Goal: Task Accomplishment & Management: Manage account settings

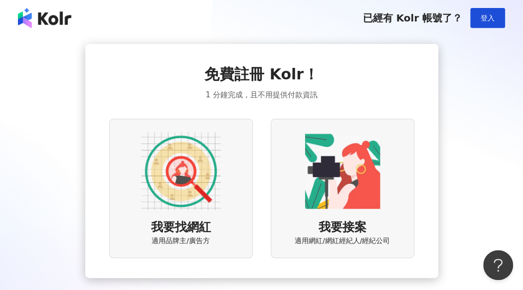
click at [339, 175] on img at bounding box center [342, 171] width 80 height 80
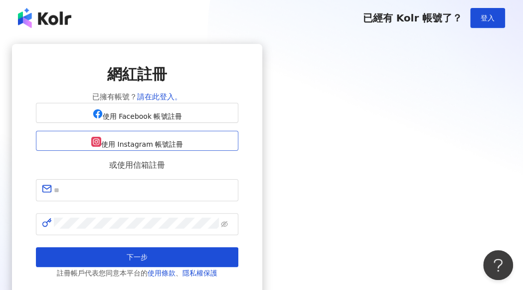
click at [238, 150] on button "使用 Instagram 帳號註冊" at bounding box center [137, 141] width 202 height 20
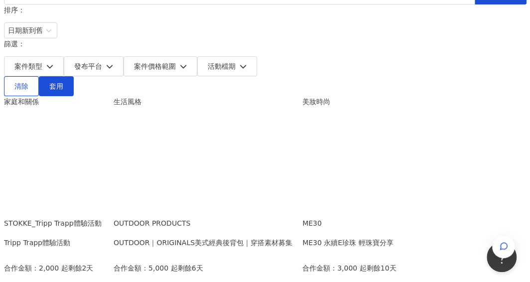
scroll to position [150, 0]
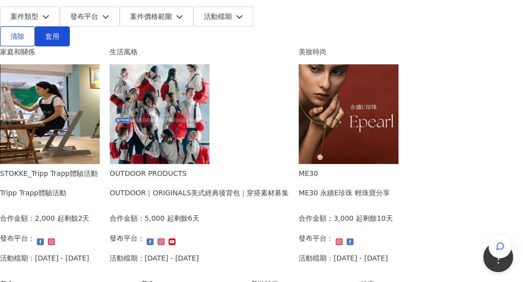
drag, startPoint x: 313, startPoint y: 186, endPoint x: 296, endPoint y: 166, distance: 26.2
click at [289, 187] on div "OUTDOOR｜ORIGINALS美式經典後背包｜穿搭素材募集" at bounding box center [199, 192] width 179 height 11
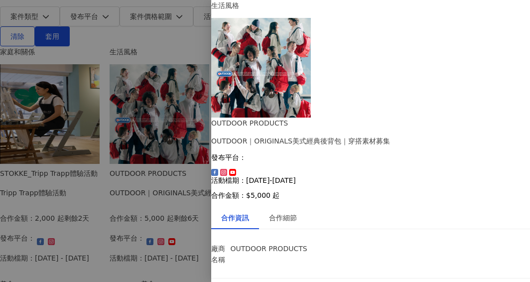
scroll to position [78, 0]
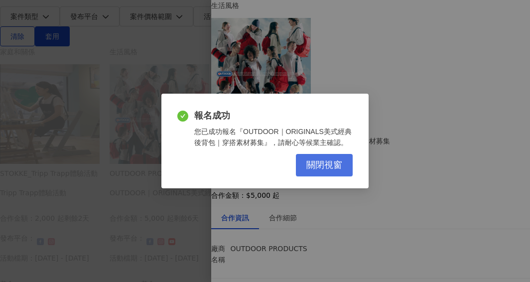
click at [334, 164] on span "關閉視窗" at bounding box center [324, 165] width 36 height 11
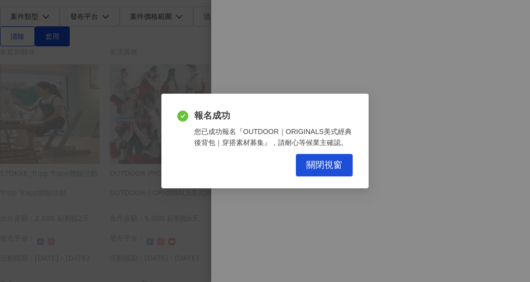
scroll to position [0, 0]
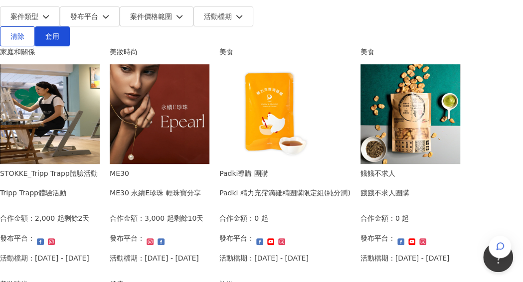
click at [201, 187] on div "ME30 永續E珍珠 輕珠寶分享" at bounding box center [155, 192] width 91 height 11
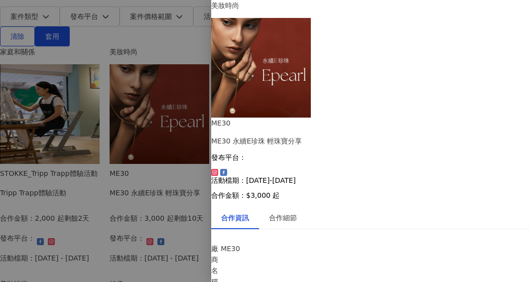
scroll to position [108, 0]
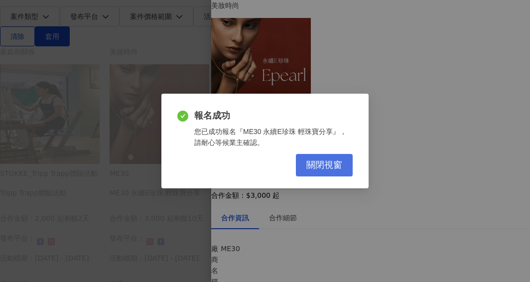
click at [309, 162] on span "關閉視窗" at bounding box center [324, 165] width 36 height 11
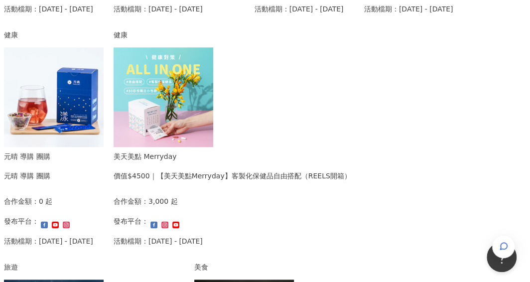
scroll to position [349, 0]
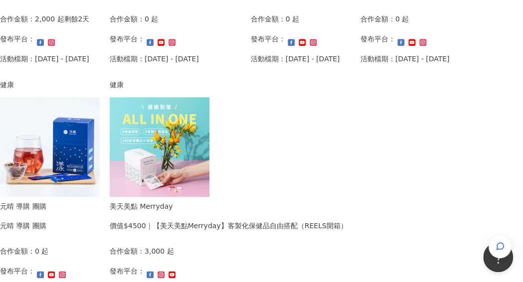
click at [209, 146] on img at bounding box center [160, 147] width 100 height 100
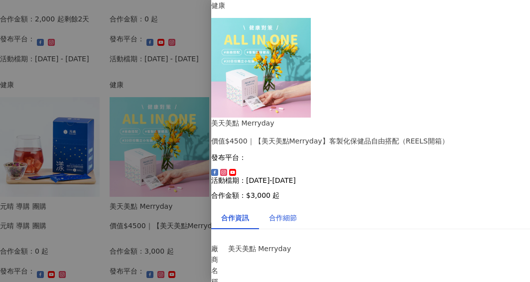
click at [296, 212] on div "合作細節" at bounding box center [283, 217] width 28 height 11
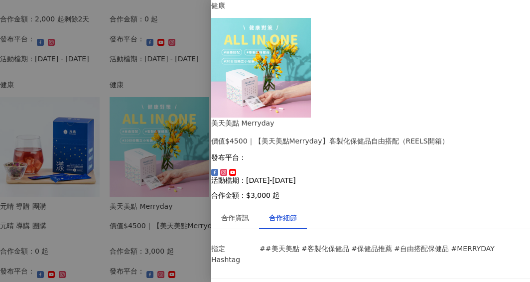
scroll to position [449, 0]
click at [187, 175] on div at bounding box center [265, 141] width 530 height 282
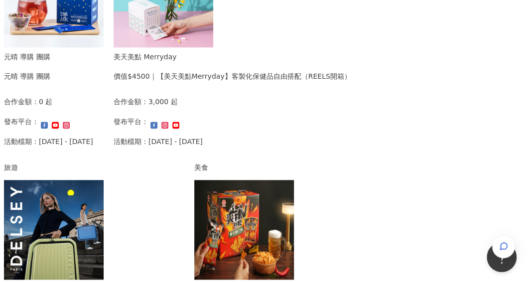
scroll to position [648, 0]
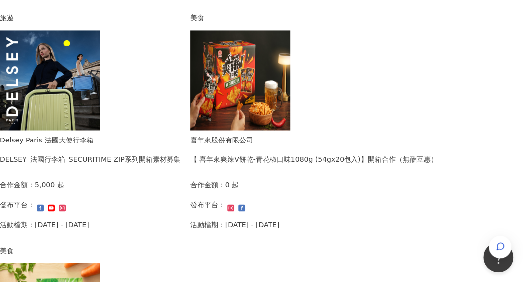
click at [157, 162] on div "DELSEY_法國行李箱_SECURITIME ZIP系列開箱素材募集" at bounding box center [90, 158] width 180 height 11
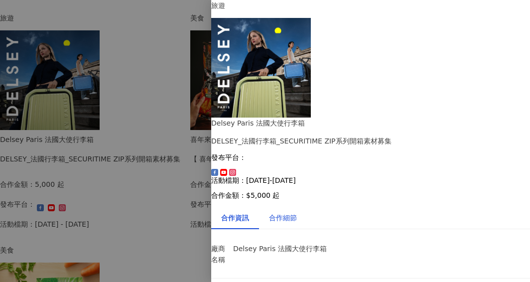
click at [297, 212] on div "合作細節" at bounding box center [283, 217] width 28 height 11
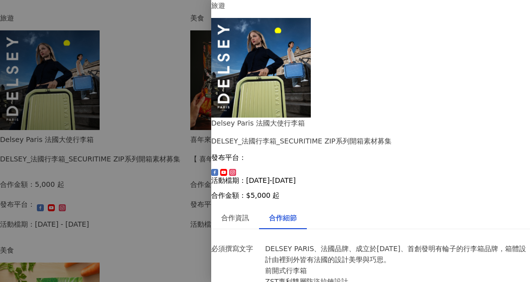
scroll to position [703, 0]
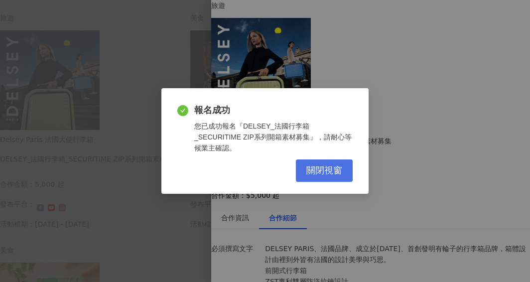
click at [302, 167] on button "關閉視窗" at bounding box center [324, 170] width 57 height 22
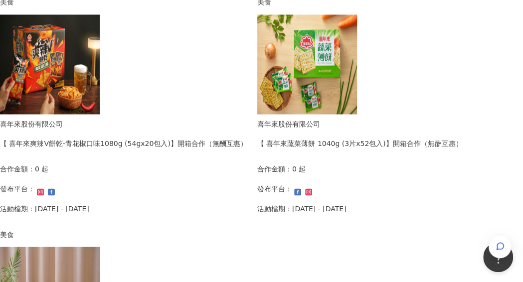
scroll to position [698, 0]
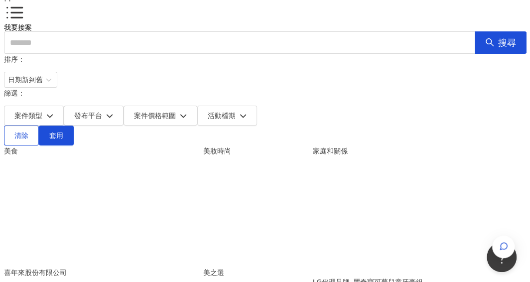
scroll to position [100, 0]
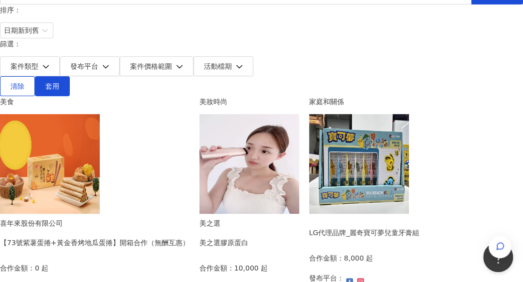
click at [289, 218] on div "美之選 美之選膠原蛋白" at bounding box center [243, 236] width 89 height 37
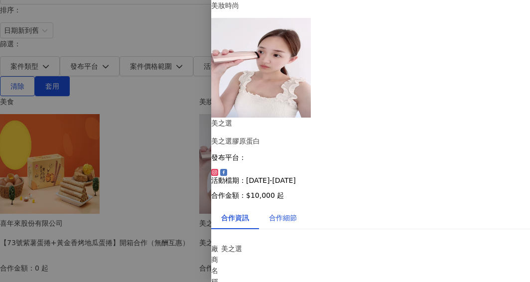
click at [297, 212] on div "合作細節" at bounding box center [283, 217] width 28 height 11
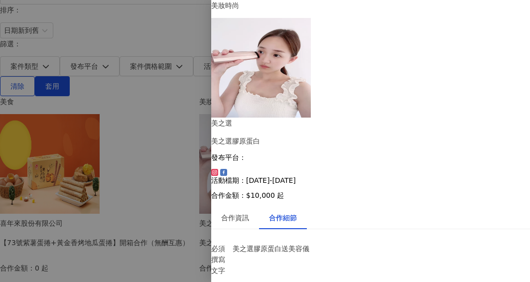
scroll to position [39, 0]
click at [240, 71] on img at bounding box center [261, 68] width 100 height 100
click at [249, 212] on div "合作資訊" at bounding box center [235, 217] width 28 height 11
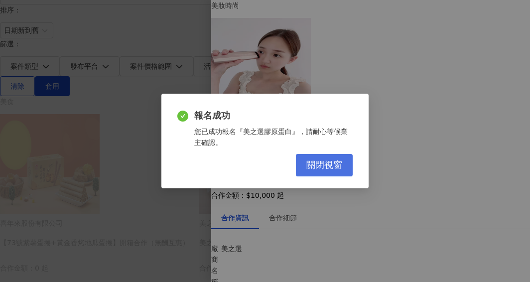
drag, startPoint x: 286, startPoint y: 170, endPoint x: 320, endPoint y: 175, distance: 34.3
click at [287, 170] on div "關閉視窗" at bounding box center [264, 165] width 175 height 22
click at [320, 175] on button "關閉視窗" at bounding box center [324, 165] width 57 height 22
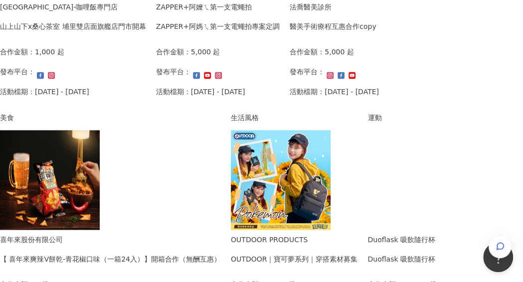
scroll to position [698, 0]
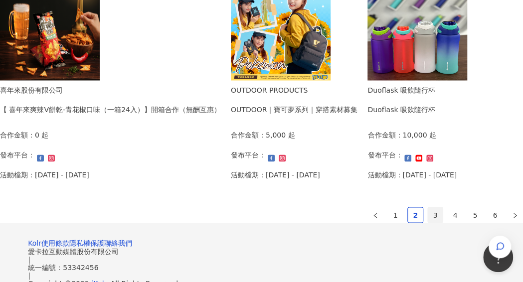
click at [428, 215] on link "3" at bounding box center [435, 214] width 15 height 15
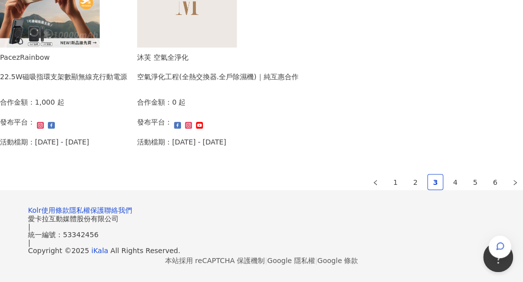
scroll to position [788, 0]
click at [448, 174] on link "4" at bounding box center [455, 181] width 15 height 15
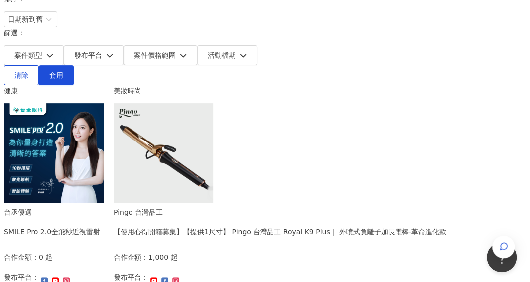
scroll to position [90, 0]
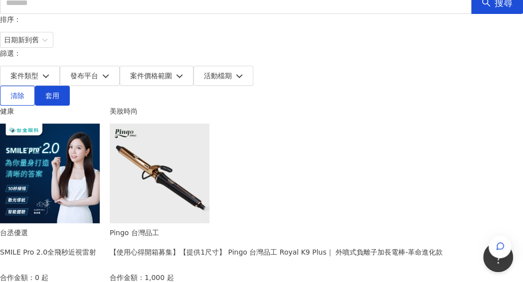
click at [83, 124] on img at bounding box center [50, 174] width 100 height 100
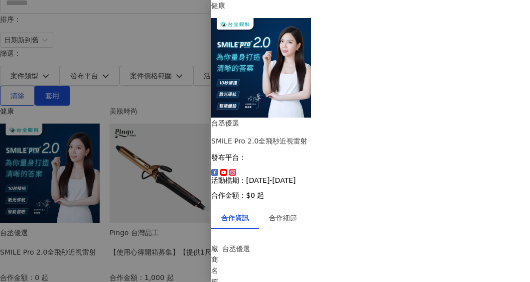
scroll to position [68, 0]
click at [293, 212] on div "合作細節" at bounding box center [283, 217] width 28 height 11
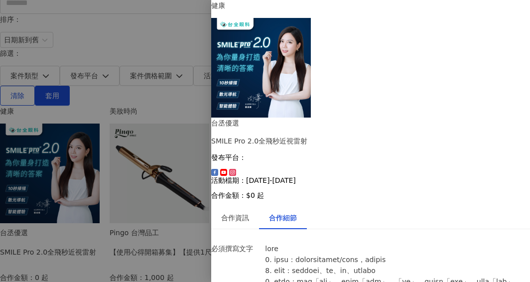
scroll to position [239, 0]
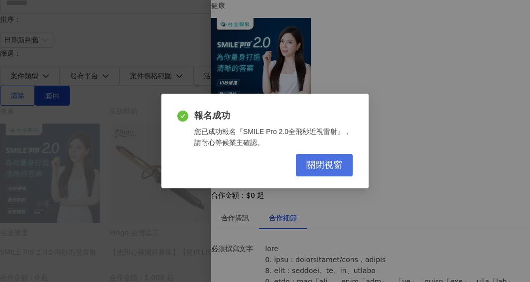
click at [320, 161] on span "關閉視窗" at bounding box center [324, 165] width 36 height 11
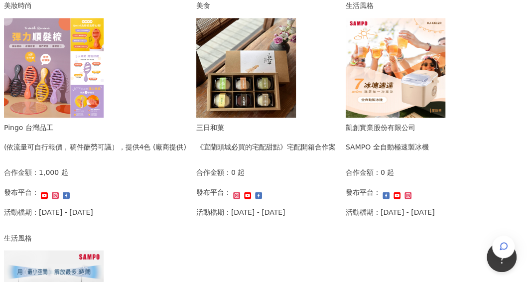
scroll to position [638, 0]
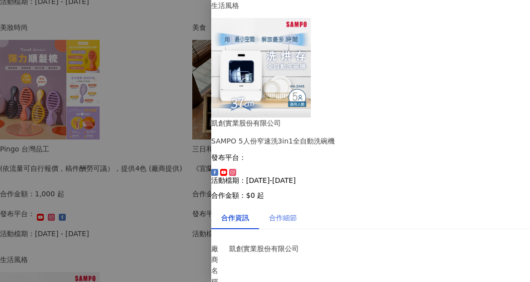
click at [307, 206] on div "合作細節" at bounding box center [283, 217] width 48 height 23
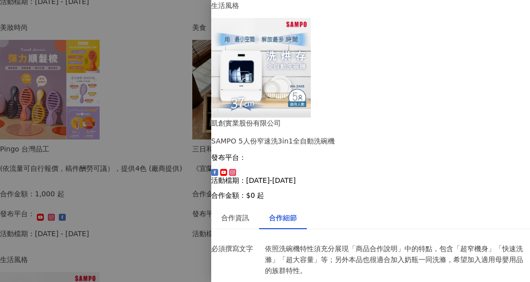
scroll to position [259, 0]
click at [166, 189] on div at bounding box center [265, 141] width 530 height 282
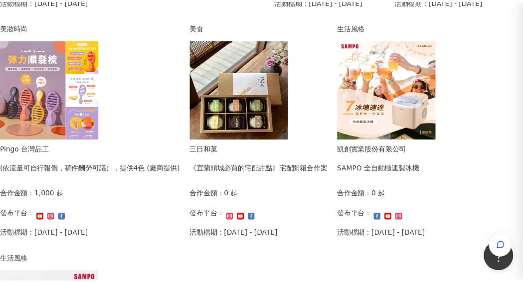
scroll to position [0, 0]
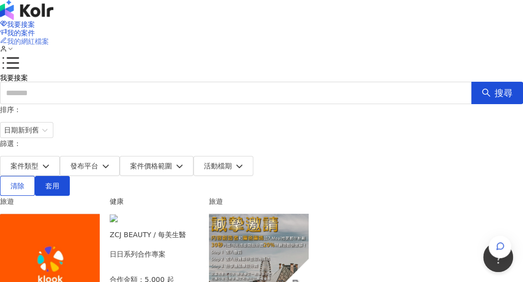
click at [49, 37] on span "我的網紅檔案" at bounding box center [28, 41] width 42 height 8
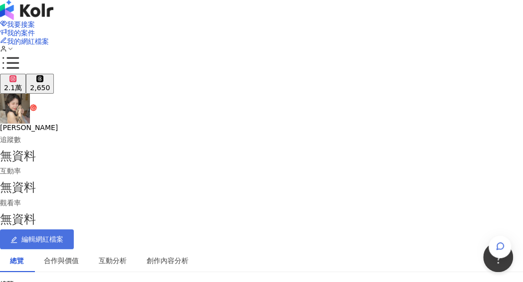
click at [17, 236] on icon "edit" at bounding box center [13, 239] width 7 height 7
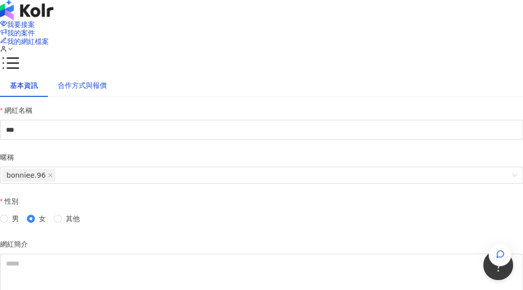
click at [107, 91] on div "合作方式與報價" at bounding box center [82, 85] width 49 height 11
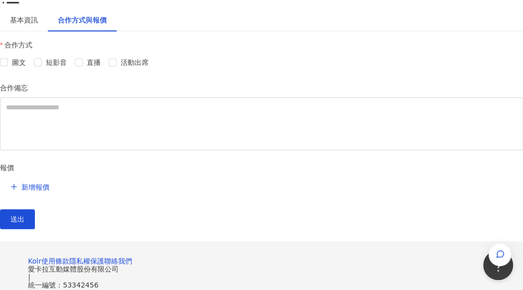
scroll to position [50, 0]
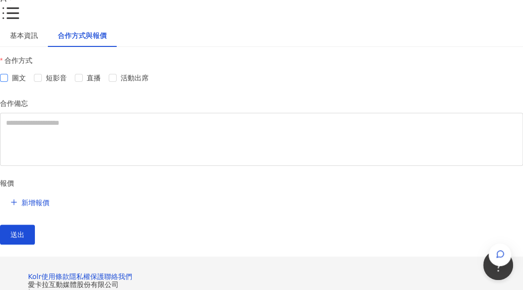
click at [30, 83] on span "圖文" at bounding box center [19, 77] width 22 height 11
click at [71, 83] on span "短影音" at bounding box center [56, 77] width 29 height 11
click at [152, 83] on span "活動出席" at bounding box center [135, 77] width 36 height 11
click at [49, 206] on span "新增報價" at bounding box center [35, 202] width 28 height 8
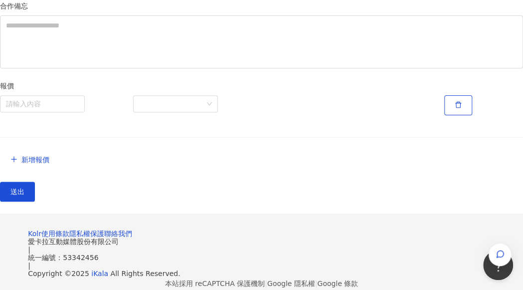
scroll to position [150, 0]
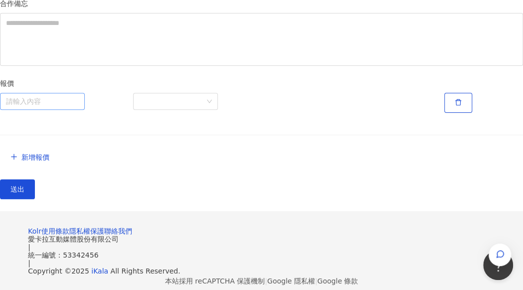
click at [79, 109] on input "search" at bounding box center [42, 101] width 73 height 16
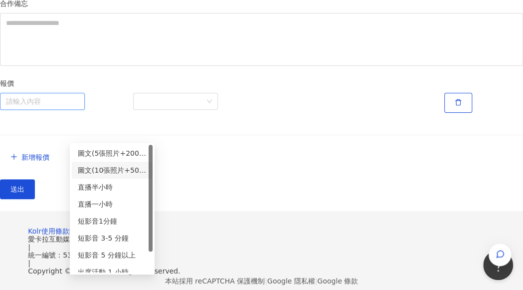
click at [123, 168] on div "圖文(10張照片+500字)" at bounding box center [112, 169] width 69 height 11
type input "**********"
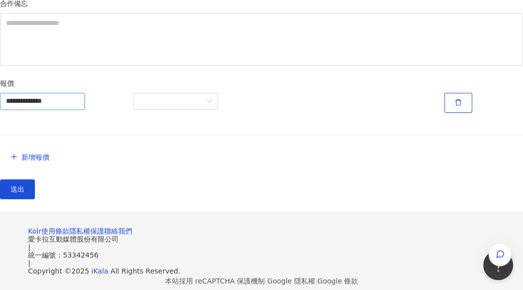
click at [202, 113] on div at bounding box center [194, 103] width 133 height 20
click at [208, 109] on span at bounding box center [175, 101] width 73 height 16
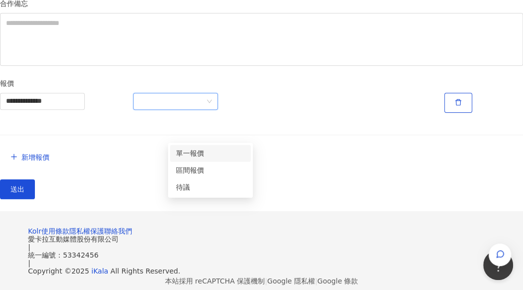
click at [208, 156] on div "單一報價" at bounding box center [210, 153] width 69 height 11
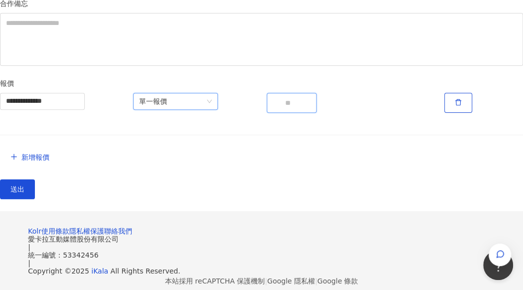
click at [280, 113] on input "number" at bounding box center [292, 103] width 50 height 20
type input "****"
click at [0, 179] on button "送出" at bounding box center [17, 189] width 35 height 20
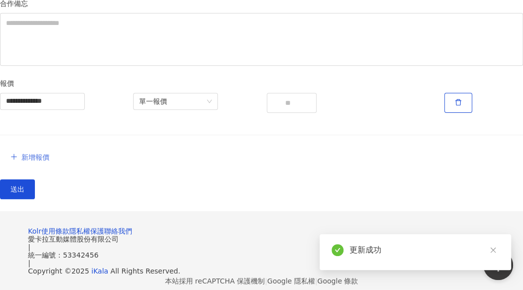
click at [49, 161] on span "新增報價" at bounding box center [35, 157] width 28 height 8
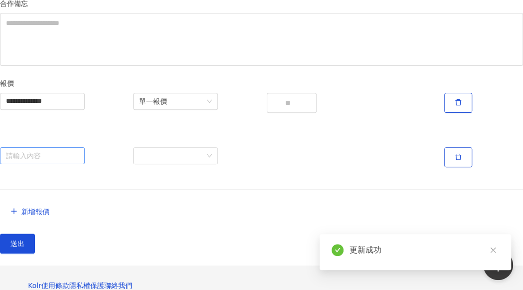
click at [79, 163] on input "search" at bounding box center [42, 156] width 73 height 16
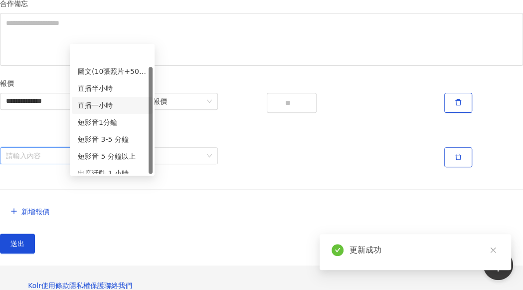
scroll to position [25, 0]
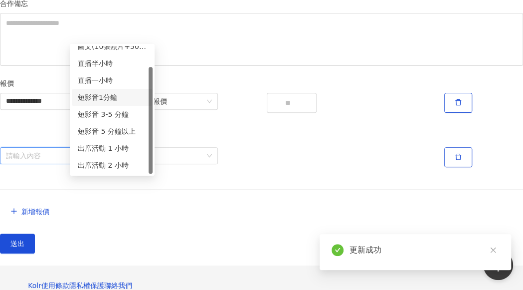
click at [111, 98] on div "短影音1分鐘" at bounding box center [112, 97] width 69 height 11
type input "******"
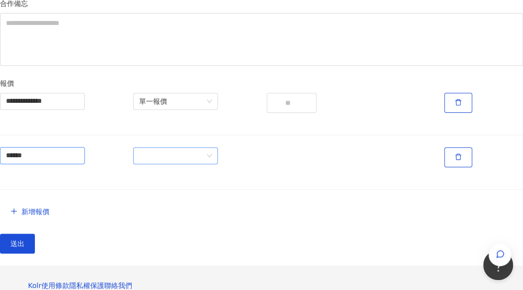
click at [200, 163] on span at bounding box center [175, 156] width 73 height 16
click at [203, 208] on div "單一報價" at bounding box center [210, 207] width 69 height 11
click at [299, 167] on input "number" at bounding box center [292, 157] width 50 height 20
type input "****"
click at [0, 233] on button "送出" at bounding box center [17, 243] width 35 height 20
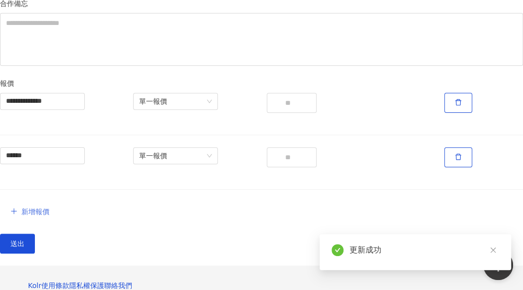
click at [49, 215] on span "新增報價" at bounding box center [35, 211] width 28 height 8
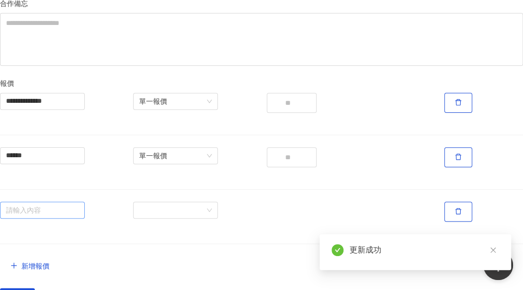
click at [79, 218] on input "search" at bounding box center [42, 210] width 73 height 16
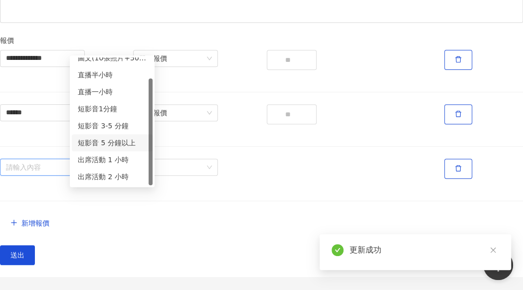
scroll to position [199, 0]
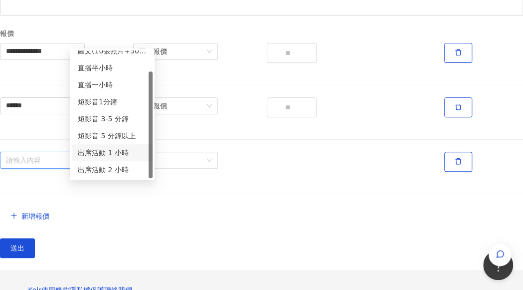
click at [128, 158] on div "出席活動 1 小時" at bounding box center [112, 152] width 81 height 17
type input "*********"
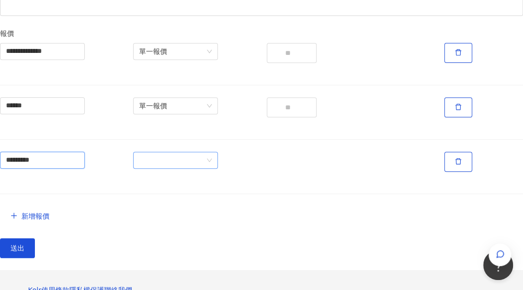
click at [211, 168] on span at bounding box center [175, 160] width 73 height 16
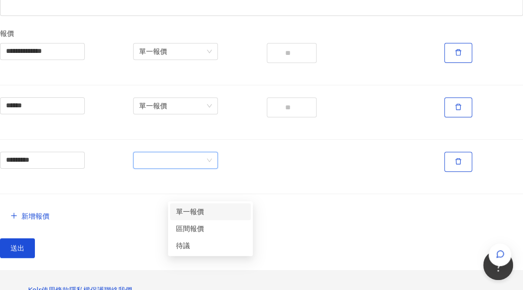
click at [203, 217] on div "單一報價" at bounding box center [210, 211] width 81 height 17
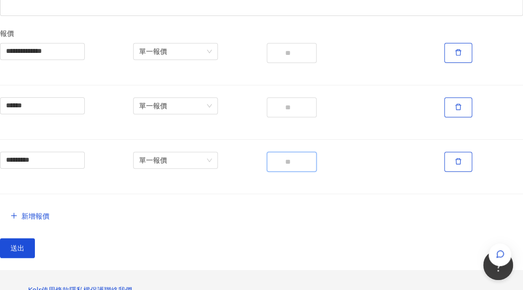
click at [296, 171] on input "number" at bounding box center [292, 161] width 50 height 20
type input "****"
click at [0, 238] on button "送出" at bounding box center [17, 248] width 35 height 20
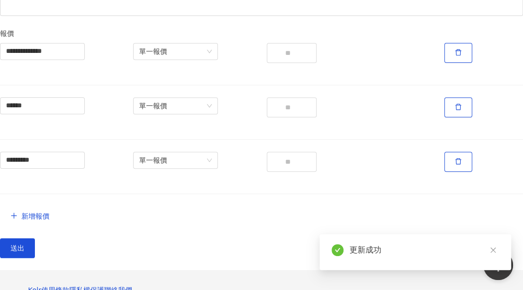
click at [292, 206] on div "********* 單一報價 ****" at bounding box center [261, 178] width 533 height 54
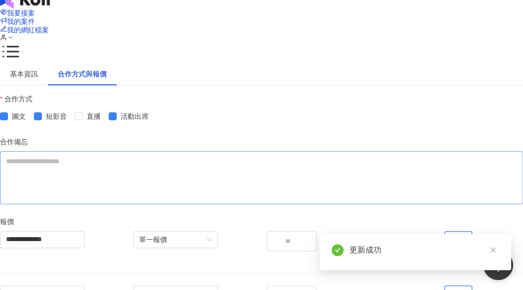
scroll to position [0, 0]
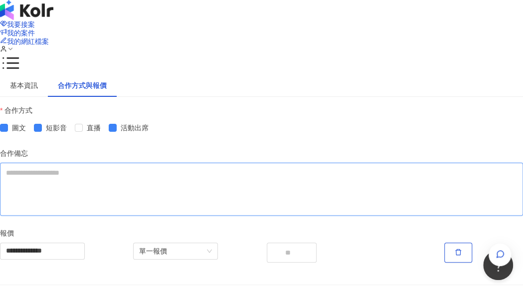
drag, startPoint x: 370, startPoint y: 223, endPoint x: 247, endPoint y: 223, distance: 123.6
click at [370, 215] on textarea "合作備忘" at bounding box center [261, 188] width 523 height 52
paste textarea "**********"
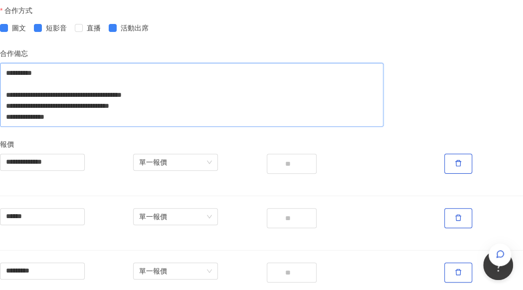
scroll to position [249, 0]
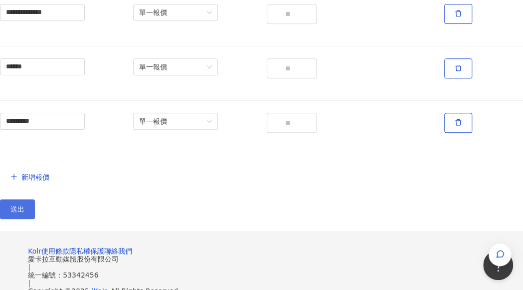
type textarea "**********"
click at [35, 219] on button "送出" at bounding box center [17, 209] width 35 height 20
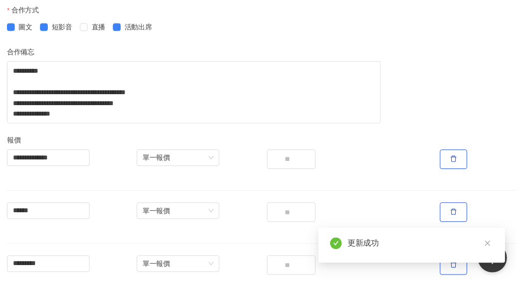
scroll to position [0, 0]
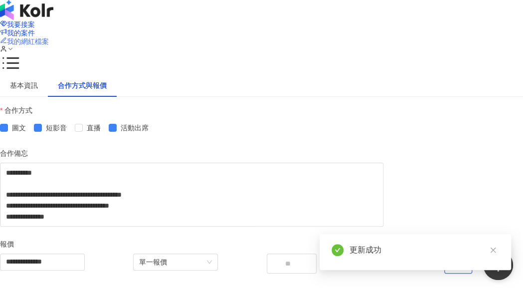
click at [49, 37] on span "我的網紅檔案" at bounding box center [28, 41] width 42 height 8
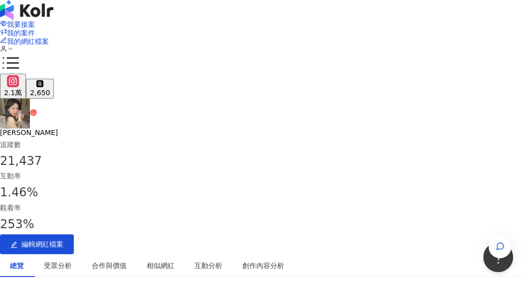
click at [284, 260] on div "創作內容分析" at bounding box center [263, 265] width 42 height 11
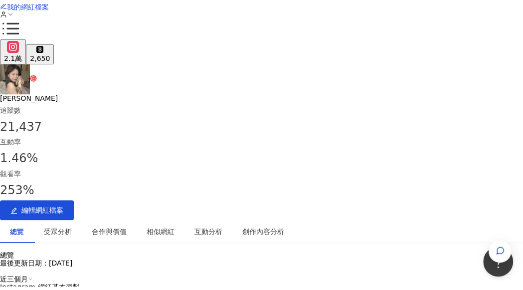
scroll to position [0, 0]
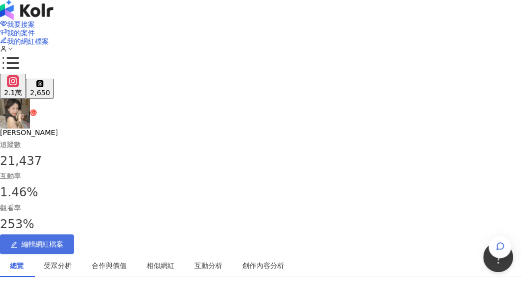
click at [74, 234] on button "編輯網紅檔案" at bounding box center [37, 244] width 74 height 20
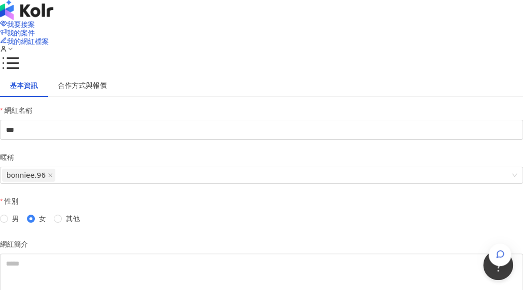
scroll to position [100, 0]
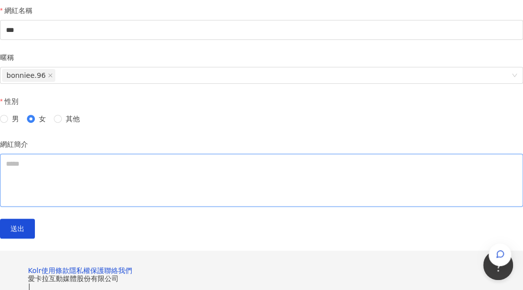
click at [124, 206] on textarea "網紅簡介" at bounding box center [261, 179] width 523 height 52
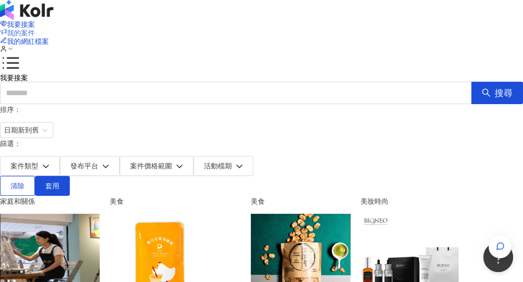
click at [35, 29] on span "我的案件" at bounding box center [21, 33] width 28 height 8
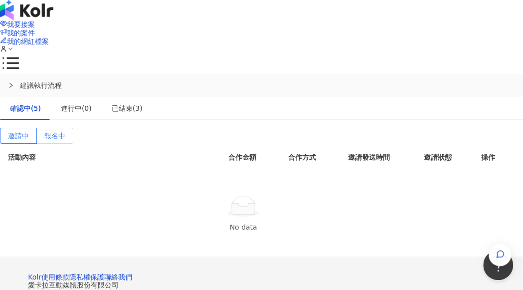
click at [65, 132] on span "報名中" at bounding box center [54, 136] width 21 height 8
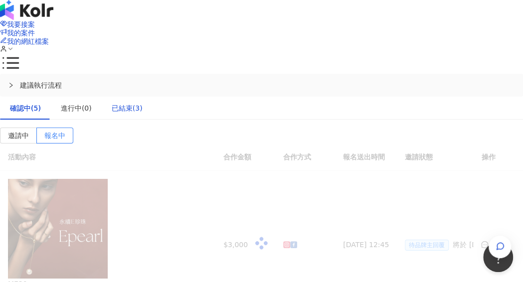
click at [126, 103] on div "已結束(3)" at bounding box center [127, 108] width 31 height 11
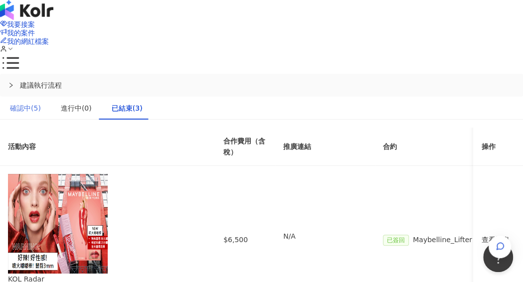
click at [46, 97] on div "確認中(5)" at bounding box center [25, 108] width 51 height 23
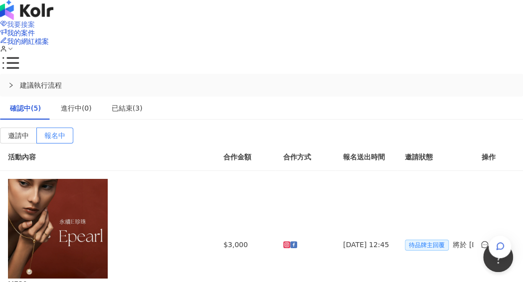
click at [35, 23] on span "我要接案" at bounding box center [21, 24] width 28 height 8
